Goal: Transaction & Acquisition: Purchase product/service

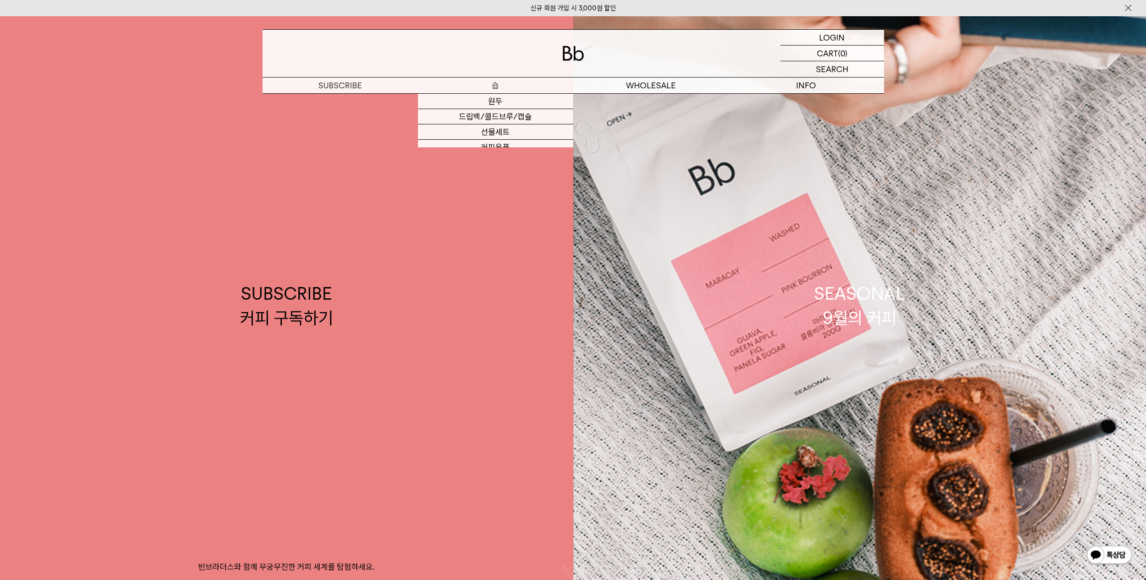
click at [492, 88] on p "숍" at bounding box center [495, 85] width 155 height 16
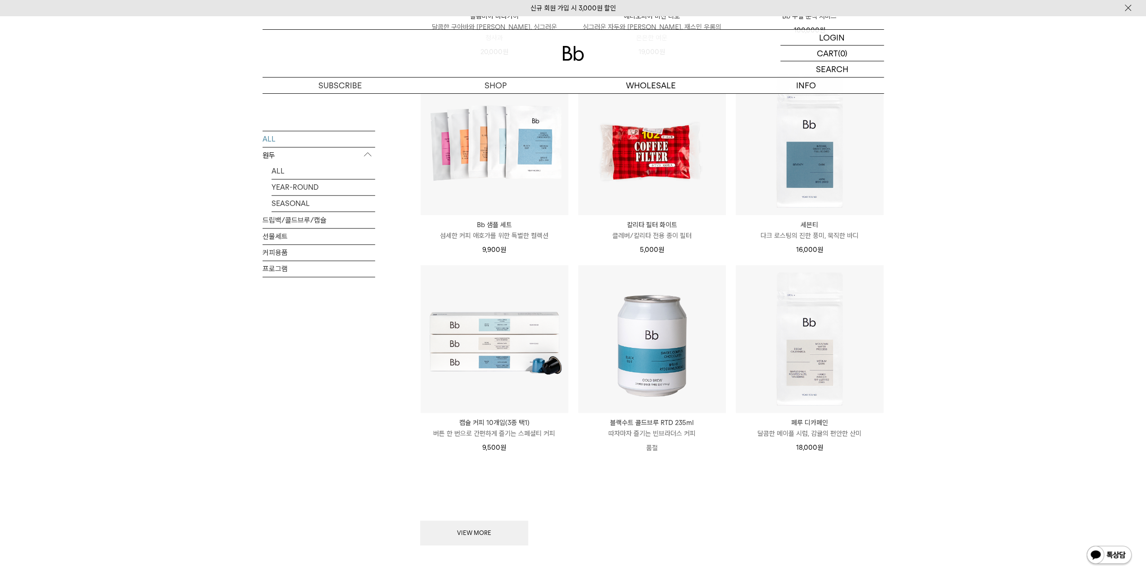
scroll to position [946, 0]
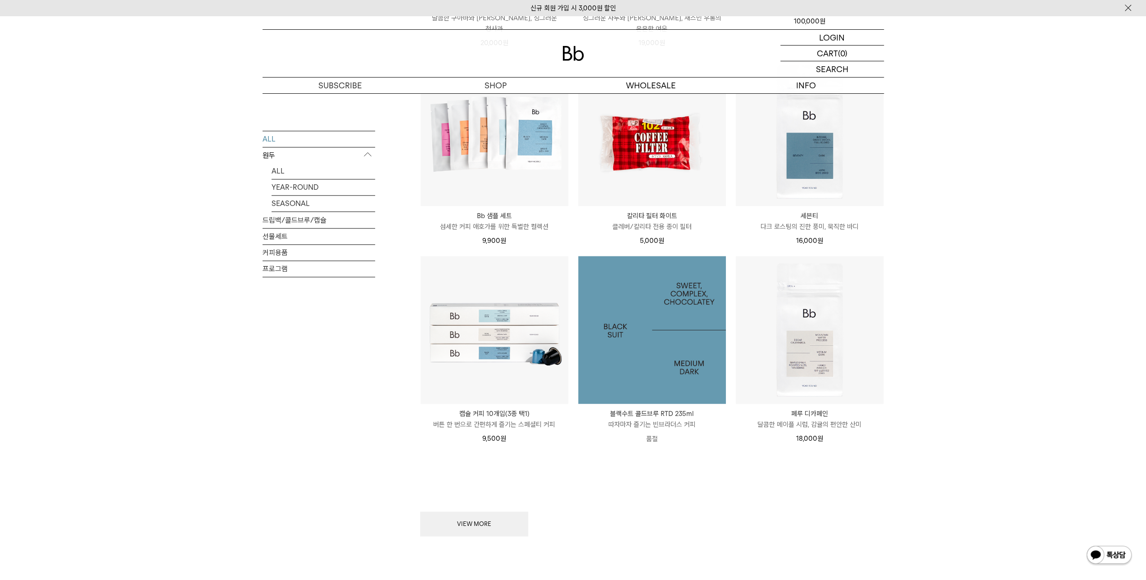
click at [649, 376] on img at bounding box center [652, 330] width 148 height 148
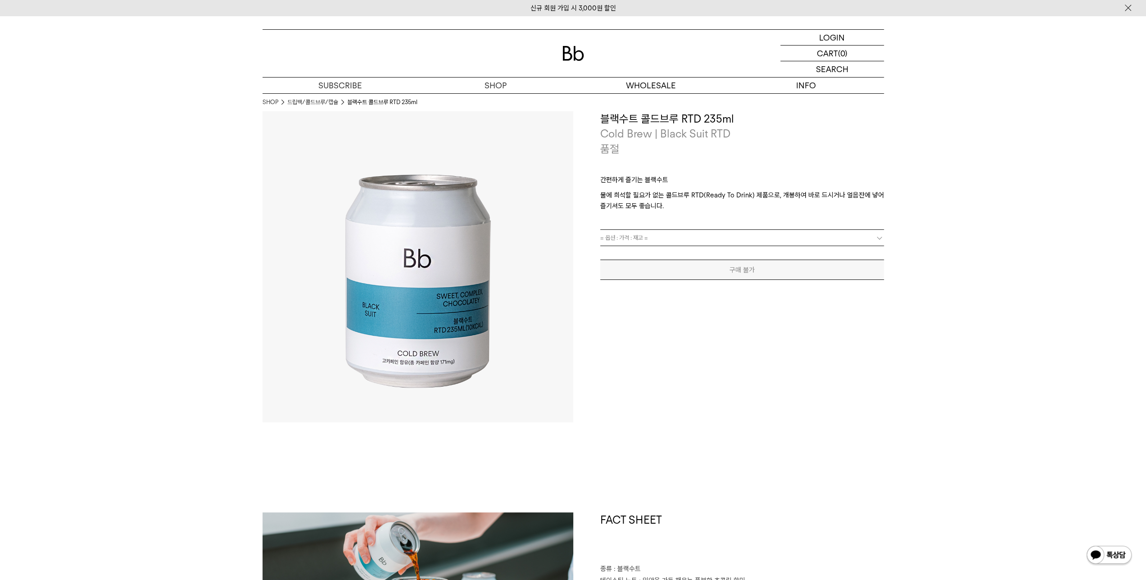
click at [718, 241] on link "= 옵션 : 가격 : 재고 =" at bounding box center [742, 238] width 284 height 16
click at [671, 237] on link "= 옵션 : 가격 : 재고 =" at bounding box center [742, 238] width 284 height 16
drag, startPoint x: 669, startPoint y: 237, endPoint x: 732, endPoint y: 236, distance: 63.5
click at [670, 237] on link "= 옵션 : 가격 : 재고 =" at bounding box center [742, 238] width 284 height 16
click at [880, 232] on link "= 옵션 : 가격 : 재고 =" at bounding box center [742, 238] width 284 height 16
